Goal: Information Seeking & Learning: Stay updated

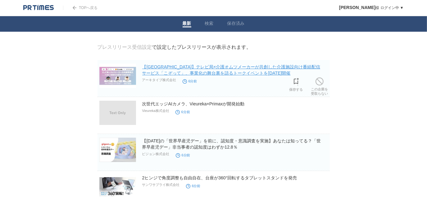
click at [214, 74] on link "【大阪市】テレビ局×介護オムツメーカーが共創した介護施設向け番組配信サービス「こぞって」、事業化の舞台裏を語るトークイベントを[DATE]開催" at bounding box center [231, 69] width 178 height 11
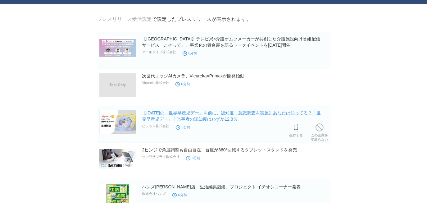
scroll to position [84, 0]
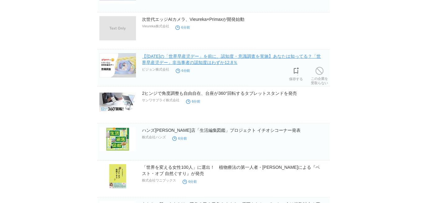
click at [233, 63] on link "【[DATE]の「世界早産児デー」を前に、認知度・意識調査を実施】あなたは知ってる？「世界早産児デー」非当事者の認知度はわずか12.8％" at bounding box center [231, 59] width 179 height 11
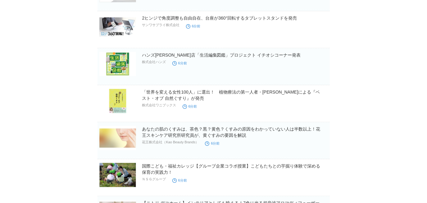
scroll to position [197, 0]
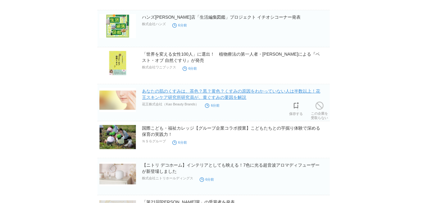
click at [189, 98] on link "あなたの肌のくすみは、茶色？黒？黄色？くすみの原因をわかっていない人は半数以上！花王スキンケア研究所研究員が、黄ぐすみの要因を解説" at bounding box center [231, 93] width 178 height 11
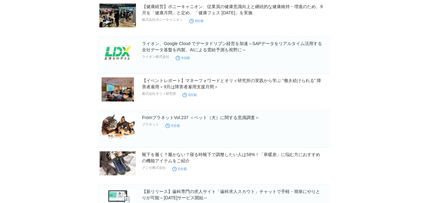
scroll to position [479, 0]
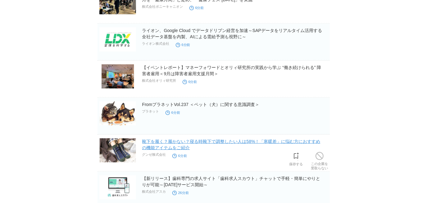
click at [156, 141] on link "靴下を履く？履かない？寝る時靴下で調整したい人は58%！「寒暖差」に悩む方におすすめの機能アイテムをご紹介" at bounding box center [231, 144] width 178 height 11
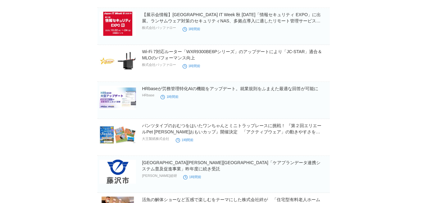
scroll to position [903, 0]
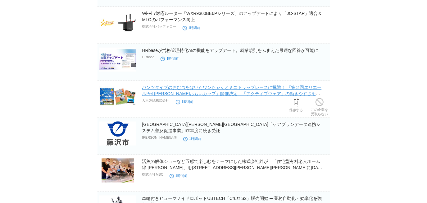
click at [207, 92] on link "パンツタイプのおむつをはいたワンちゃんとミニトラップレースに挑戦！ 『第２回エリエールPet [PERSON_NAME]おもいカップ』開催決定　「アクティブウ…" at bounding box center [231, 93] width 179 height 17
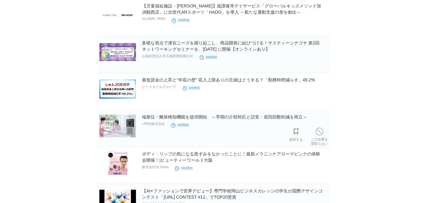
scroll to position [1156, 0]
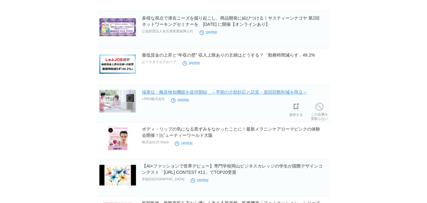
click at [221, 91] on link "端座位・離床検知機能を提供開始　～早期の介助対応と訪室・巡回回数削減を両立～" at bounding box center [224, 91] width 165 height 5
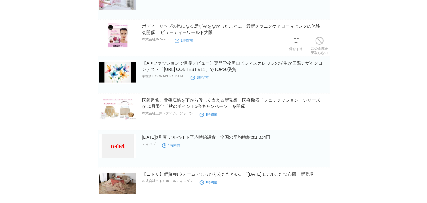
scroll to position [1269, 0]
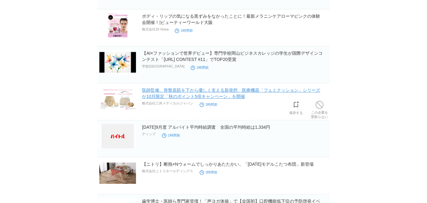
click at [231, 92] on link "医師監修、骨盤底筋を下から優しく支える新発想　医療機器「フェミクッション」シリーズが10月限定「秋のポイント5倍キャンペーン」を開催" at bounding box center [231, 92] width 178 height 11
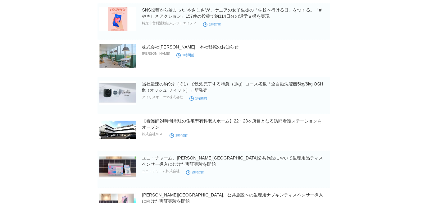
scroll to position [1636, 0]
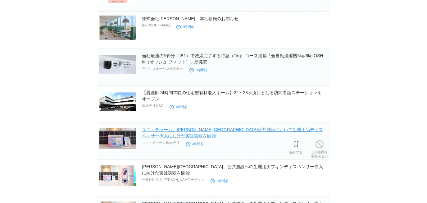
click at [223, 127] on link "ユニ・チャーム、[PERSON_NAME][GEOGRAPHIC_DATA]公共施設において生理用品ディスペンサー導入にむけた実証実験を開始" at bounding box center [232, 132] width 181 height 11
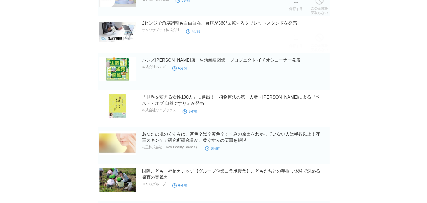
scroll to position [141, 0]
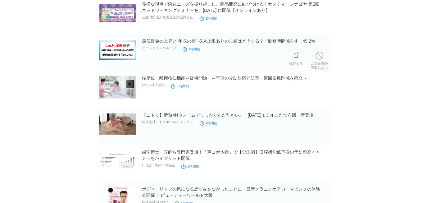
scroll to position [1444, 0]
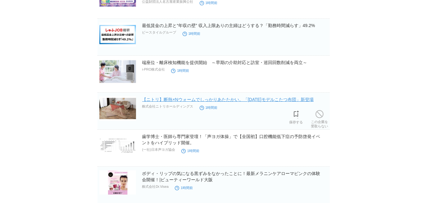
click at [271, 97] on link "【ニトリ】断熱×Nウォームでしっかりあたたかい。「[DATE]モデルこたつ布団」新登場" at bounding box center [227, 99] width 171 height 5
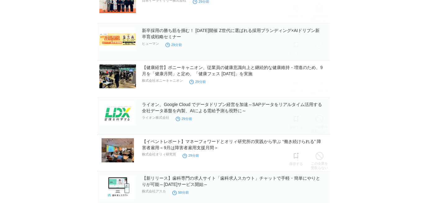
scroll to position [520, 0]
